Goal: Find specific page/section: Find specific page/section

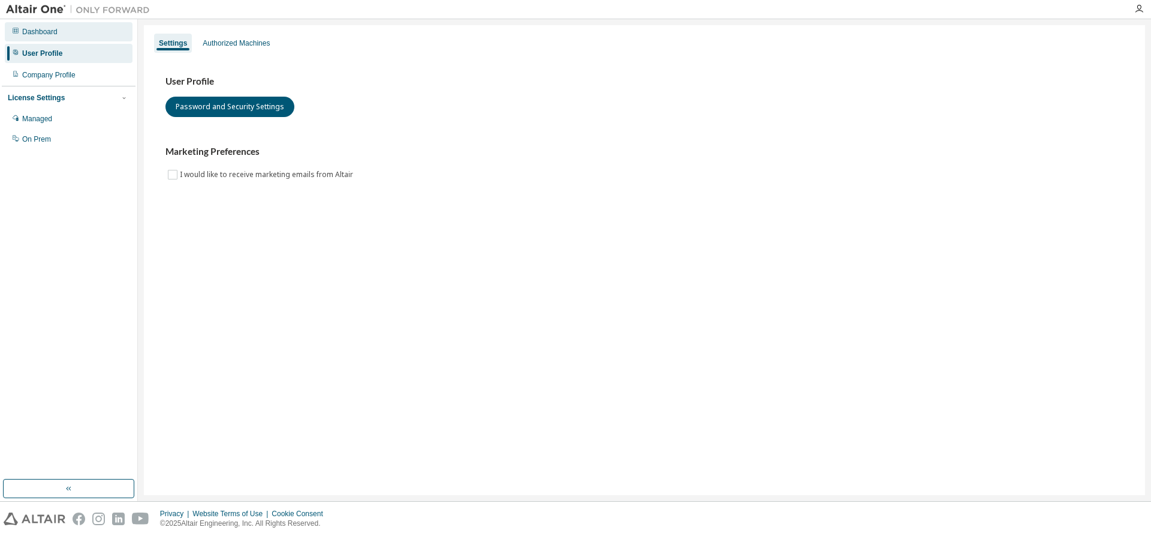
click at [56, 28] on div "Dashboard" at bounding box center [39, 32] width 35 height 10
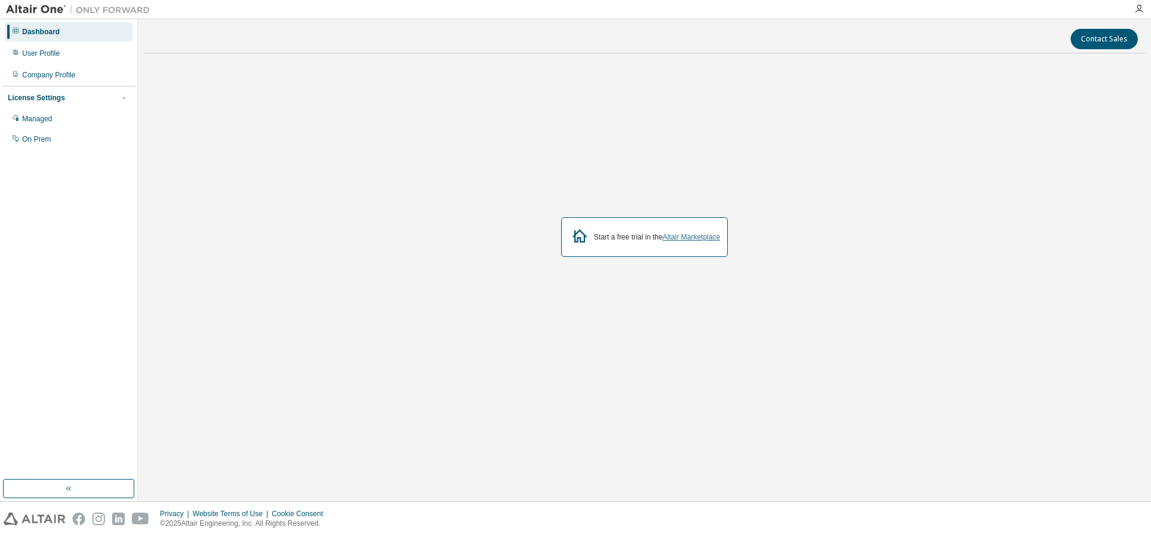
click at [685, 238] on link "Altair Marketplace" at bounding box center [692, 237] width 58 height 8
click at [696, 233] on link "Altair Marketplace" at bounding box center [692, 237] width 58 height 8
